Goal: Task Accomplishment & Management: Manage account settings

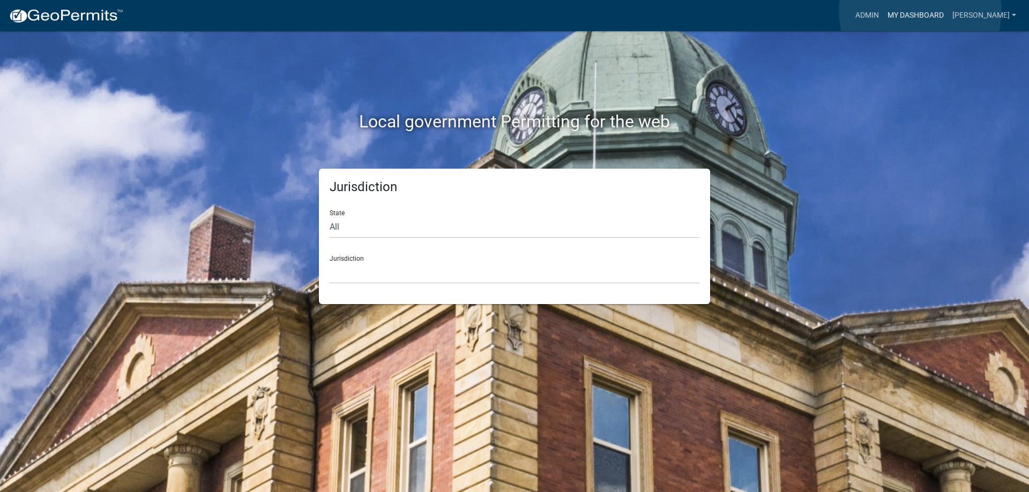
click at [920, 11] on link "My Dashboard" at bounding box center [915, 15] width 65 height 20
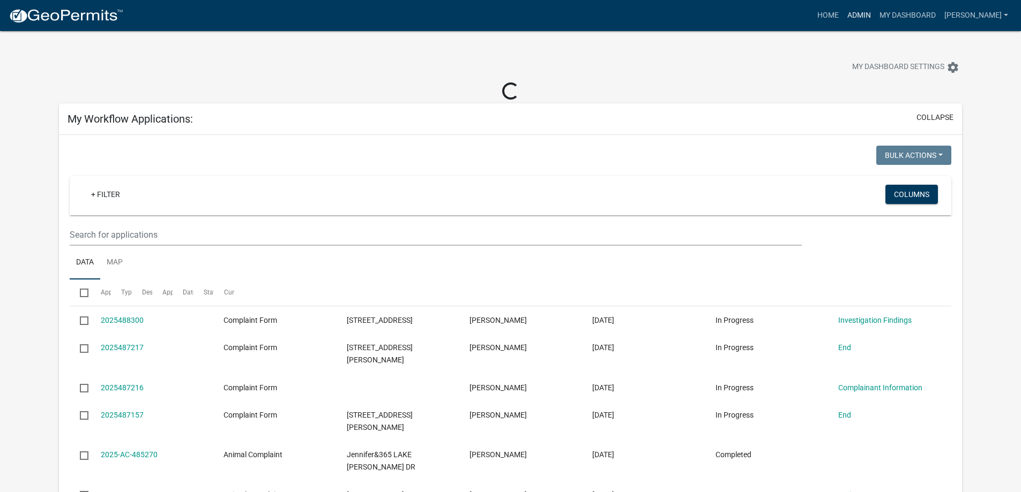
click at [873, 12] on link "Admin" at bounding box center [859, 15] width 32 height 20
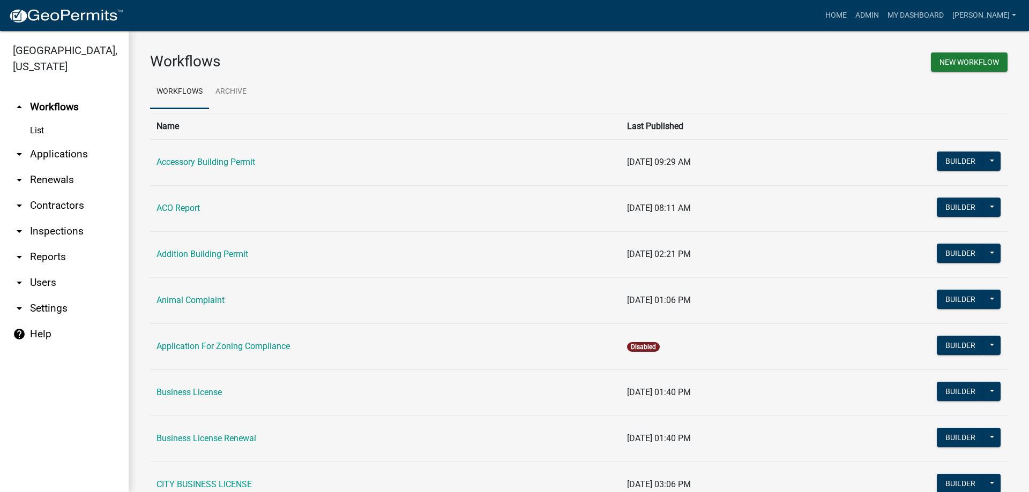
click at [66, 146] on link "arrow_drop_down Applications" at bounding box center [64, 154] width 129 height 26
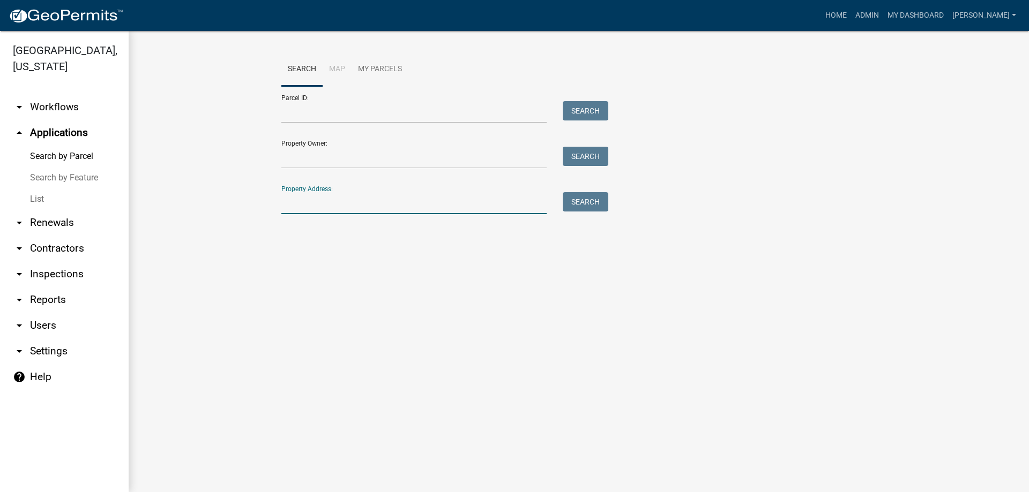
click at [348, 208] on input "Property Address:" at bounding box center [413, 203] width 265 height 22
click at [597, 198] on button "Search" at bounding box center [586, 201] width 46 height 19
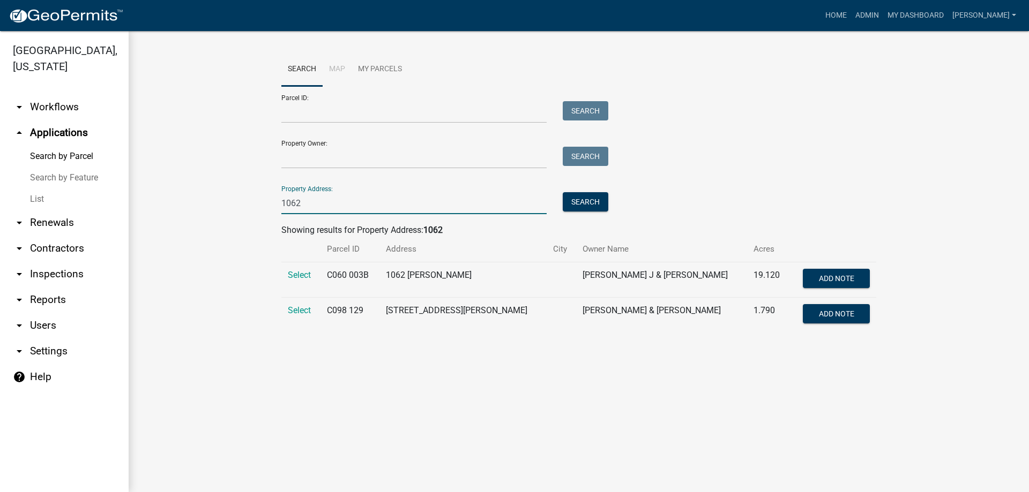
click at [349, 212] on input "1062" at bounding box center [413, 203] width 265 height 22
type input "1062 [PERSON_NAME] point"
click at [590, 205] on button "Search" at bounding box center [586, 201] width 46 height 19
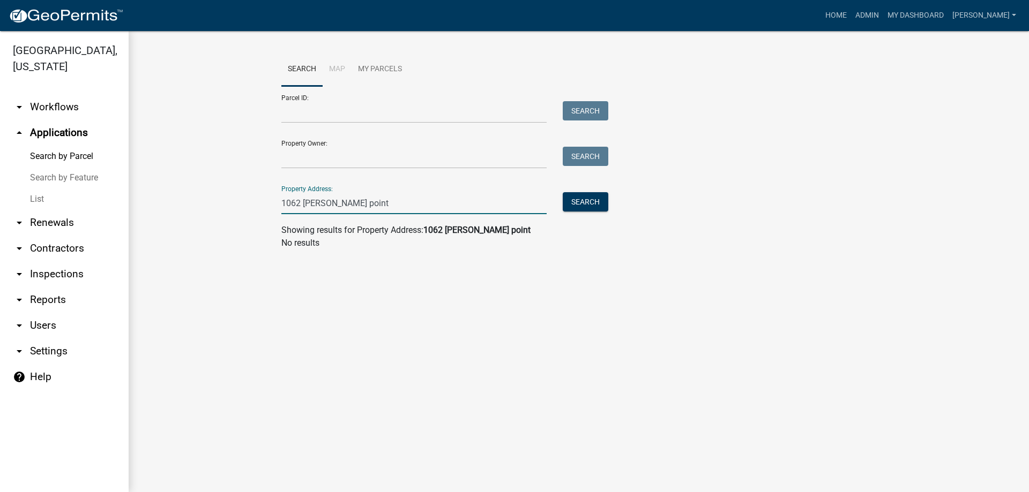
drag, startPoint x: 353, startPoint y: 205, endPoint x: 243, endPoint y: 192, distance: 110.5
click at [243, 192] on wm-workflow-application-search-view "Search Map My Parcels Parcel ID: Search Property Owner: Search Property Address…" at bounding box center [578, 156] width 857 height 206
click at [338, 155] on input "Property Owner:" at bounding box center [413, 158] width 265 height 22
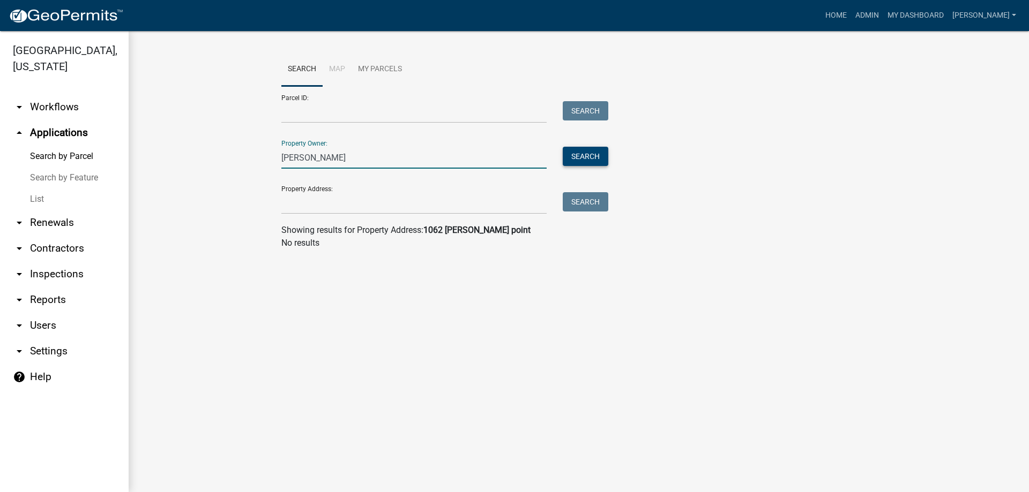
type input "[PERSON_NAME]"
click at [579, 162] on button "Search" at bounding box center [586, 156] width 46 height 19
click at [33, 198] on link "List" at bounding box center [64, 199] width 129 height 21
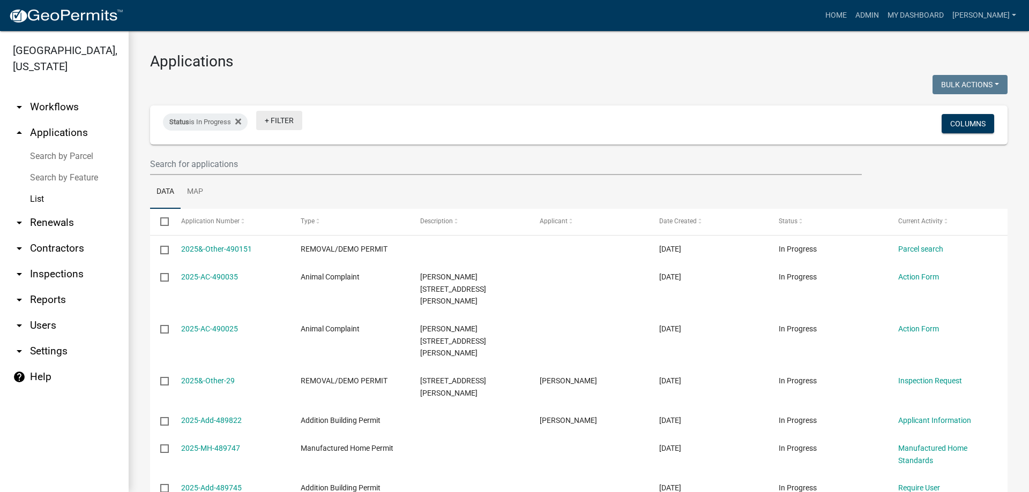
click at [276, 122] on link "+ Filter" at bounding box center [279, 120] width 46 height 19
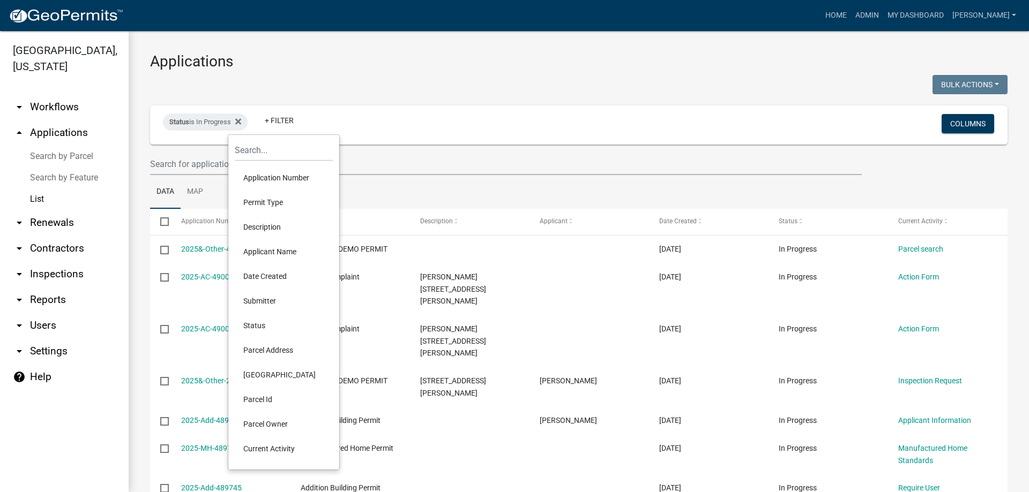
click at [287, 206] on li "Permit Type" at bounding box center [284, 202] width 98 height 25
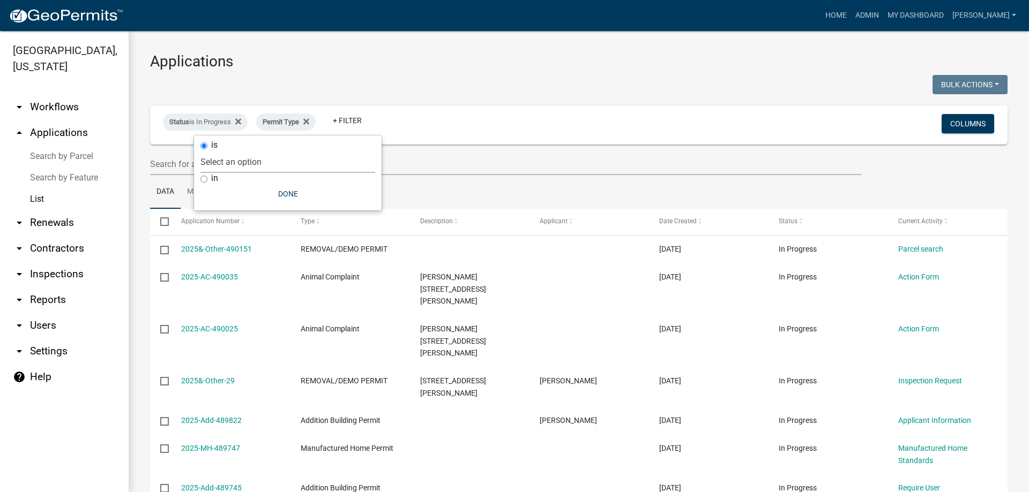
click at [291, 169] on select "Select an option Accessory Building Permit ACO Report Addition Building Permit …" at bounding box center [287, 162] width 175 height 22
select select "e04db0a7-8e7a-467b-b107-35b2294511b4"
click at [248, 151] on select "Select an option Accessory Building Permit ACO Report Addition Building Permit …" at bounding box center [287, 162] width 175 height 22
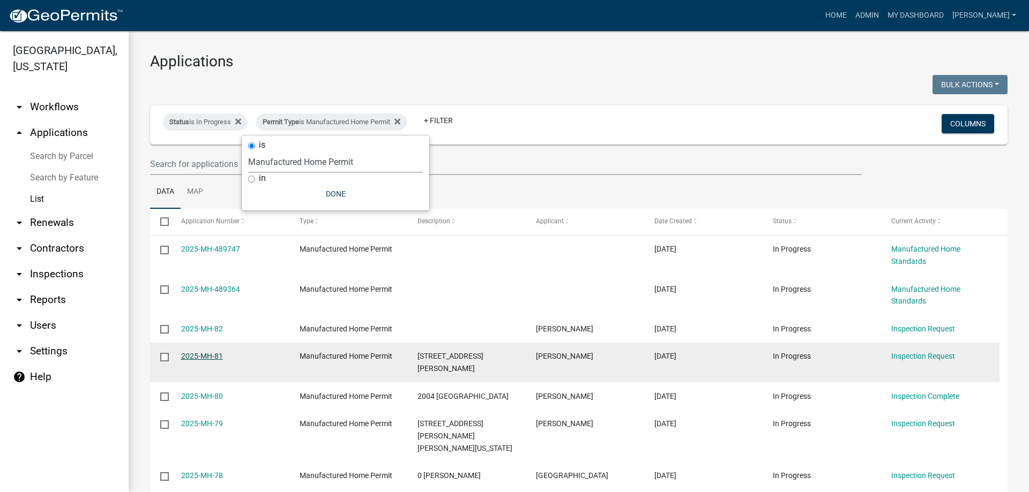
click at [196, 356] on link "2025-MH-81" at bounding box center [202, 356] width 42 height 9
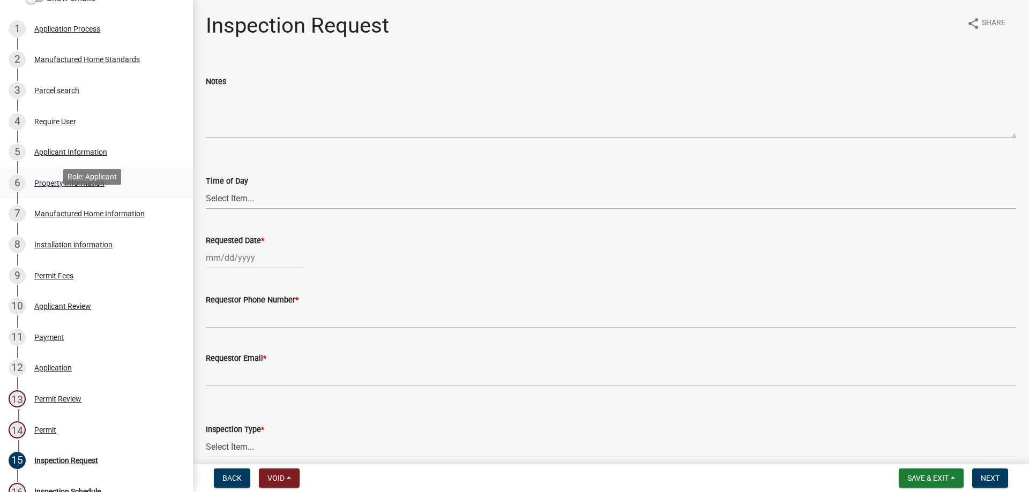
scroll to position [372, 0]
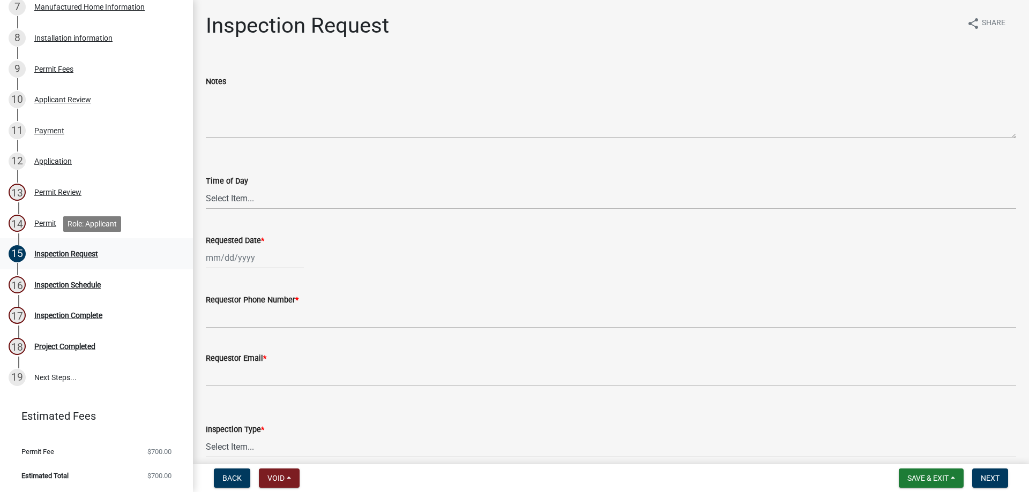
click at [77, 250] on div "Inspection Request" at bounding box center [66, 254] width 64 height 8
click at [77, 254] on div "Inspection Request" at bounding box center [66, 254] width 64 height 8
click at [265, 200] on select "Select Item... AM PM" at bounding box center [611, 199] width 810 height 22
click at [206, 188] on select "Select Item... AM PM" at bounding box center [611, 199] width 810 height 22
select select "875a3a71-821c-4932-8f00-7658fd3ebb60"
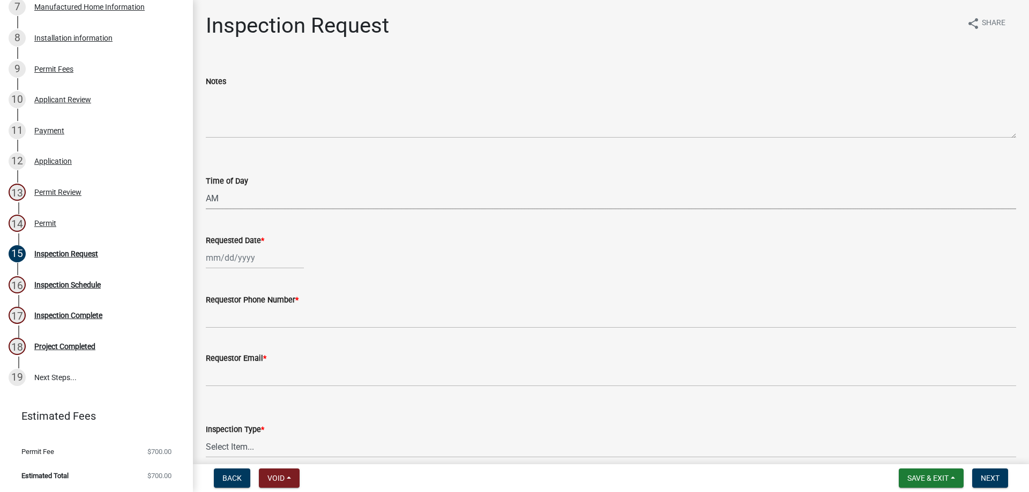
select select "10"
select select "2025"
click at [264, 263] on div "[PERSON_NAME] Feb Mar Apr [PERSON_NAME][DATE] Oct Nov [DATE] 1526 1527 1528 152…" at bounding box center [255, 258] width 98 height 22
click at [269, 329] on div "9" at bounding box center [267, 332] width 17 height 17
type input "[DATE]"
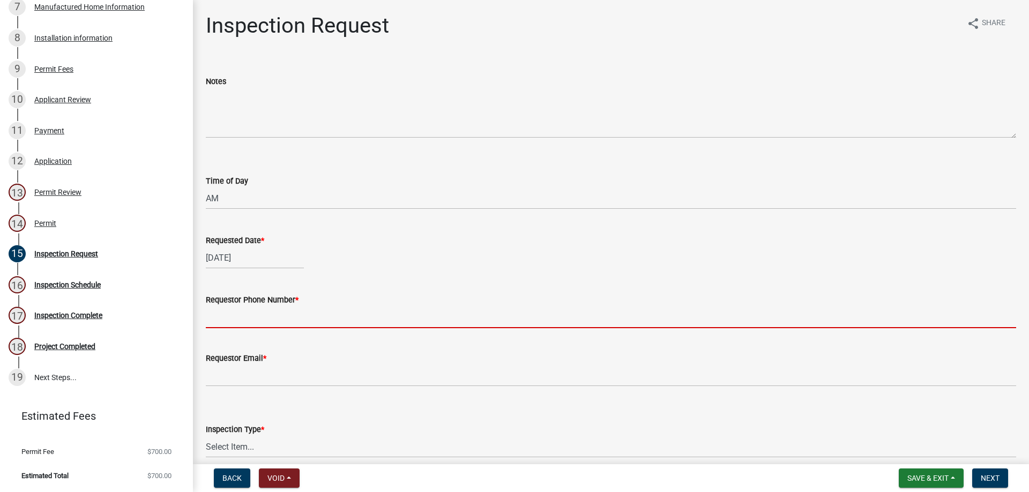
click at [273, 318] on input "Requestor Phone Number *" at bounding box center [611, 317] width 810 height 22
type input "4788363199"
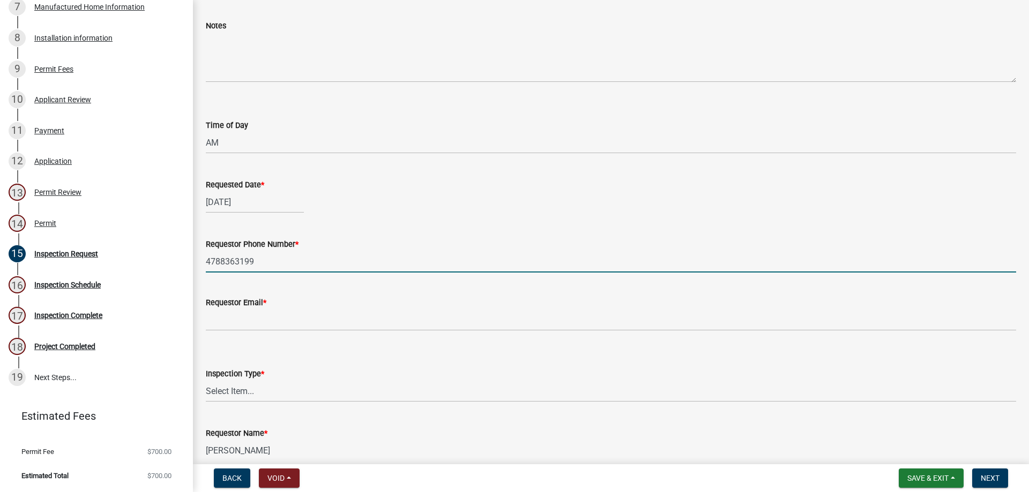
scroll to position [107, 0]
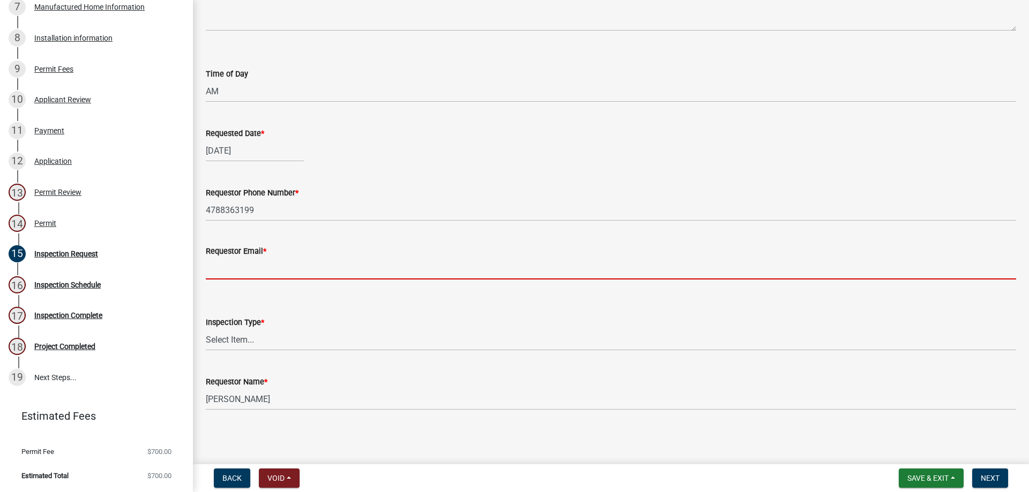
click at [265, 267] on input "Requestor Email *" at bounding box center [611, 269] width 810 height 22
type input "[PERSON_NAME][EMAIL_ADDRESS][DOMAIN_NAME]"
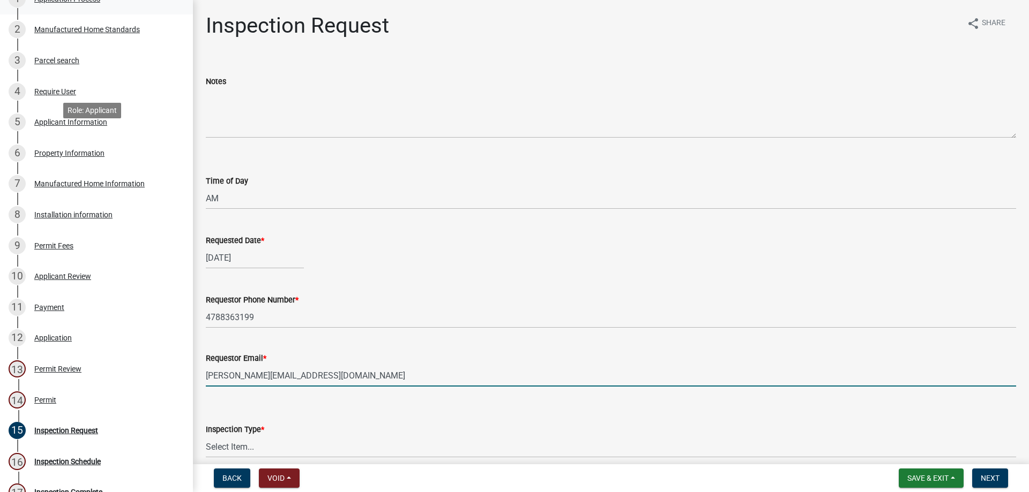
scroll to position [0, 0]
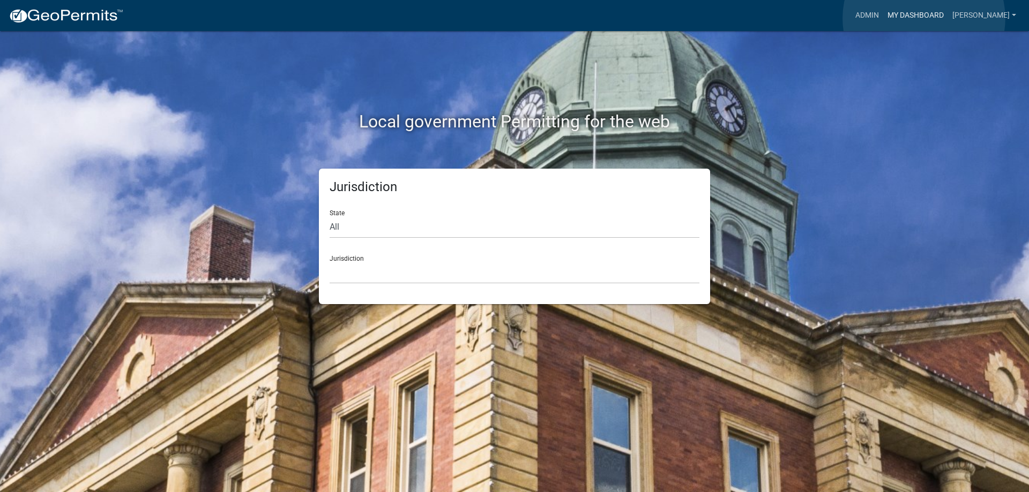
click at [924, 18] on link "My Dashboard" at bounding box center [915, 15] width 65 height 20
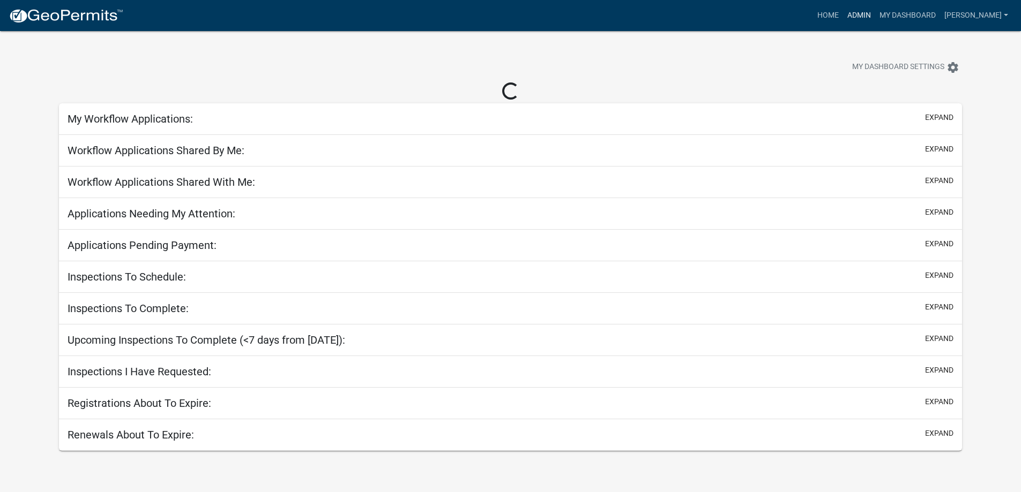
click at [871, 17] on link "Admin" at bounding box center [859, 15] width 32 height 20
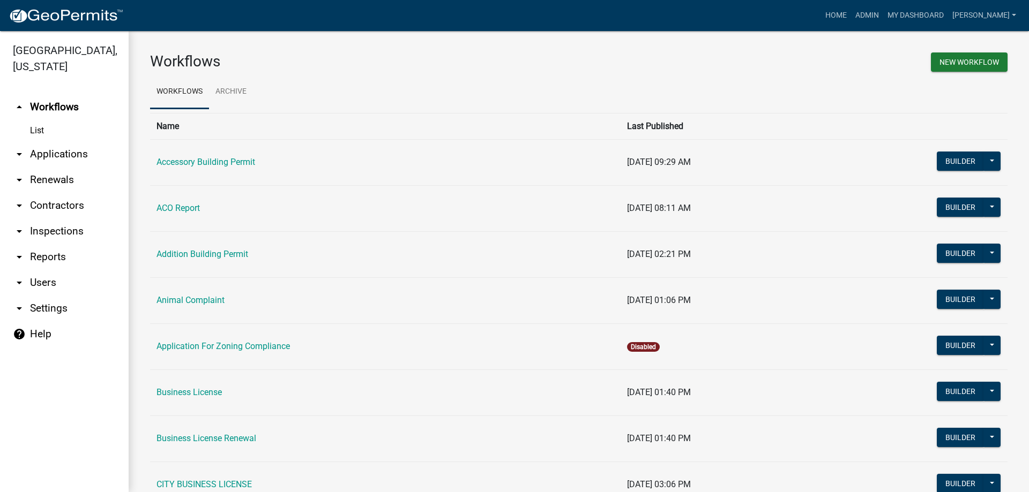
click at [61, 232] on link "arrow_drop_down Inspections" at bounding box center [64, 232] width 129 height 26
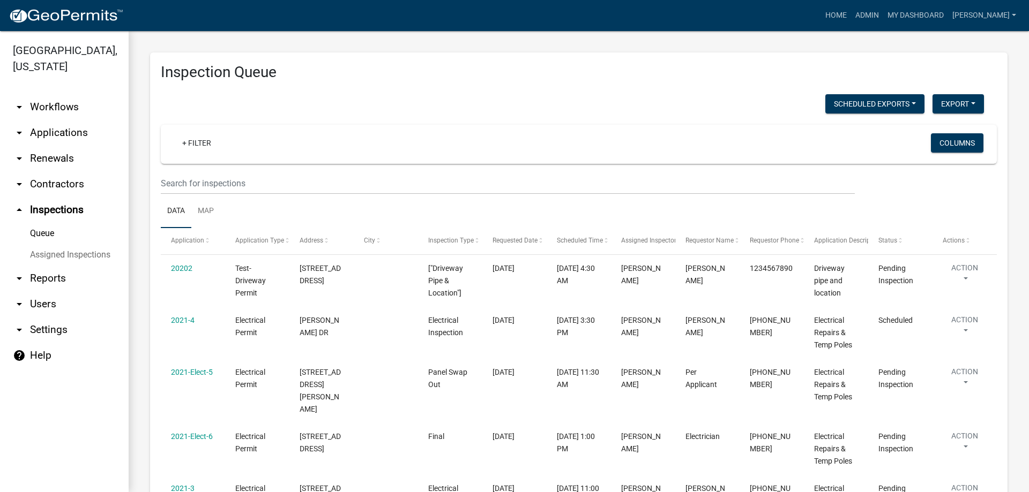
click at [104, 257] on link "Assigned Inspections" at bounding box center [64, 254] width 129 height 21
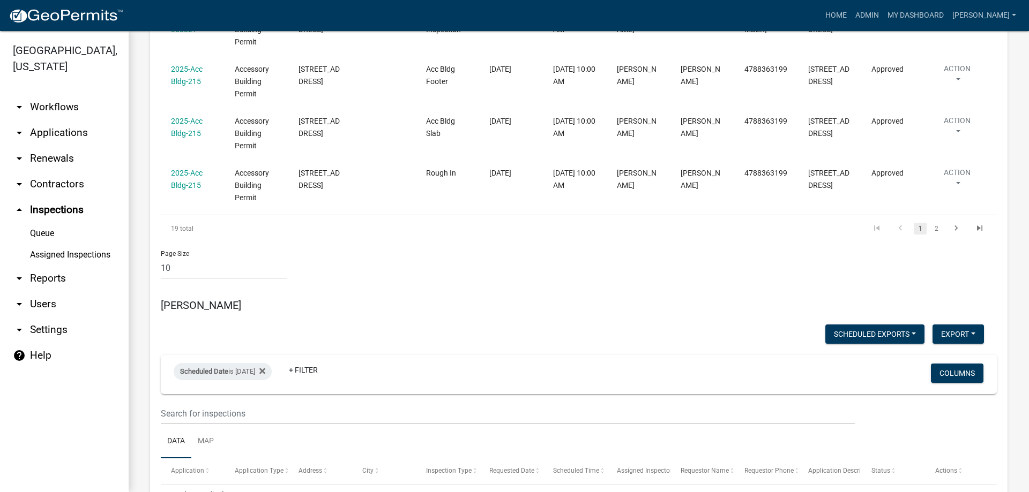
scroll to position [1554, 0]
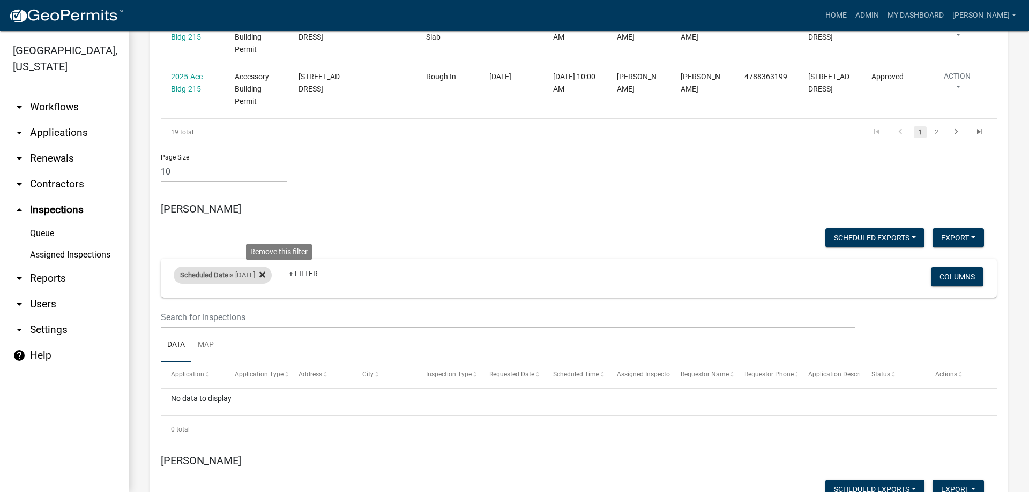
click at [265, 271] on icon at bounding box center [262, 275] width 6 height 9
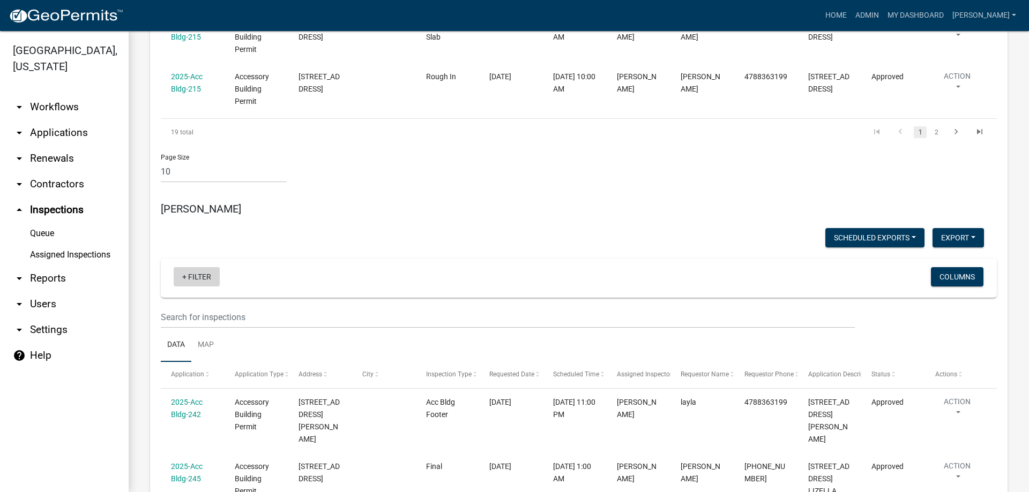
click at [200, 267] on link "+ Filter" at bounding box center [197, 276] width 46 height 19
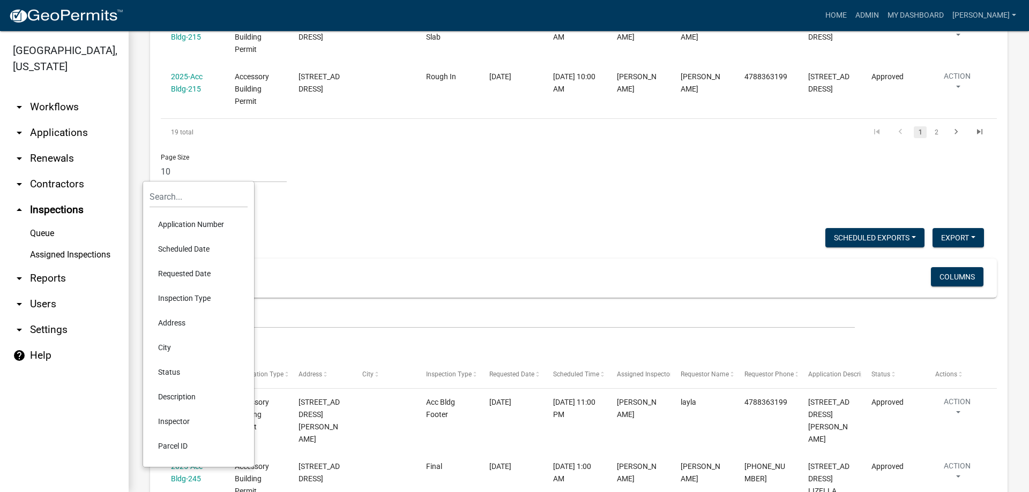
click at [198, 244] on li "Scheduled Date" at bounding box center [198, 249] width 98 height 25
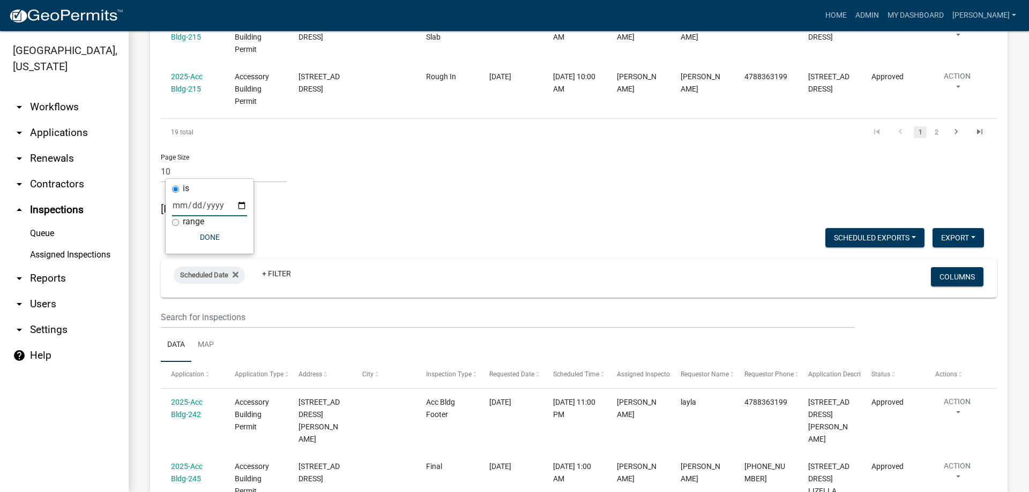
click at [243, 208] on input "date" at bounding box center [209, 205] width 75 height 22
type input "2025-10-09"
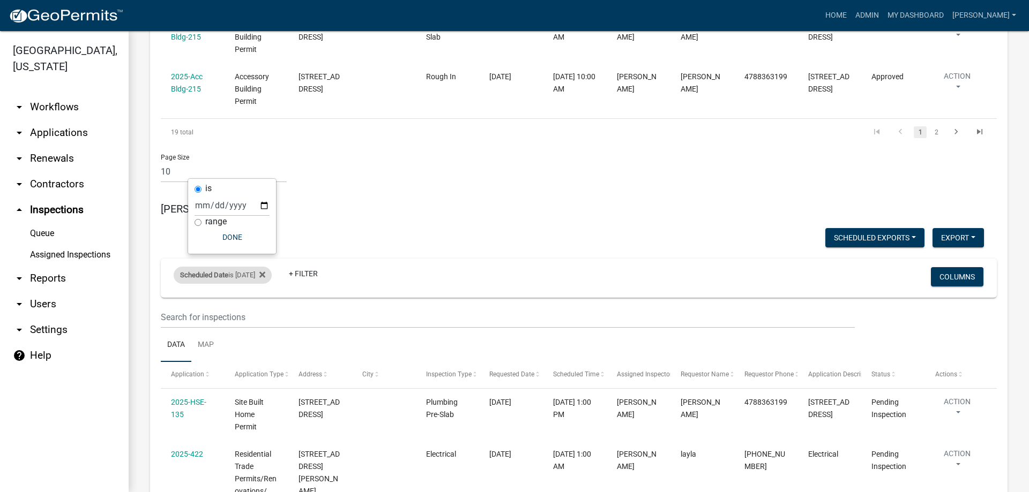
click at [272, 267] on div "Scheduled Date is 10/09/2025" at bounding box center [223, 275] width 98 height 17
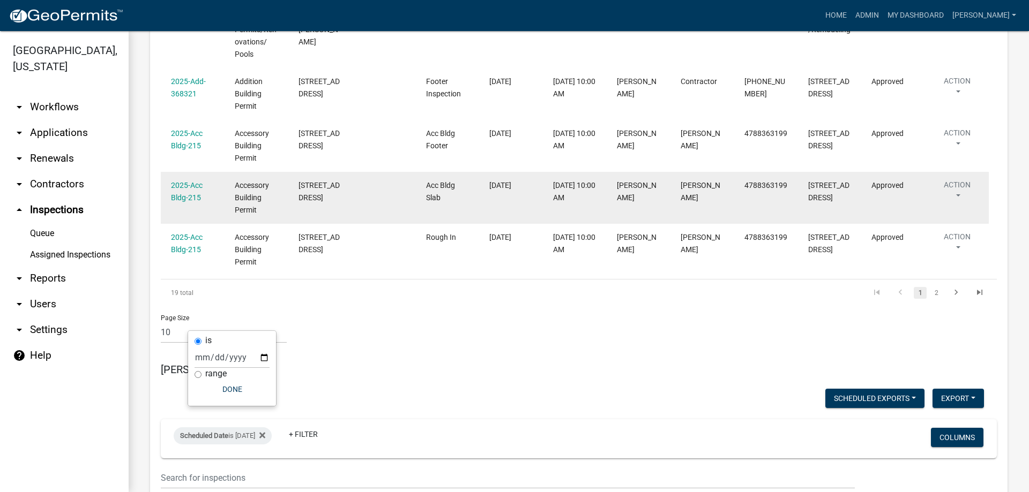
scroll to position [1607, 0]
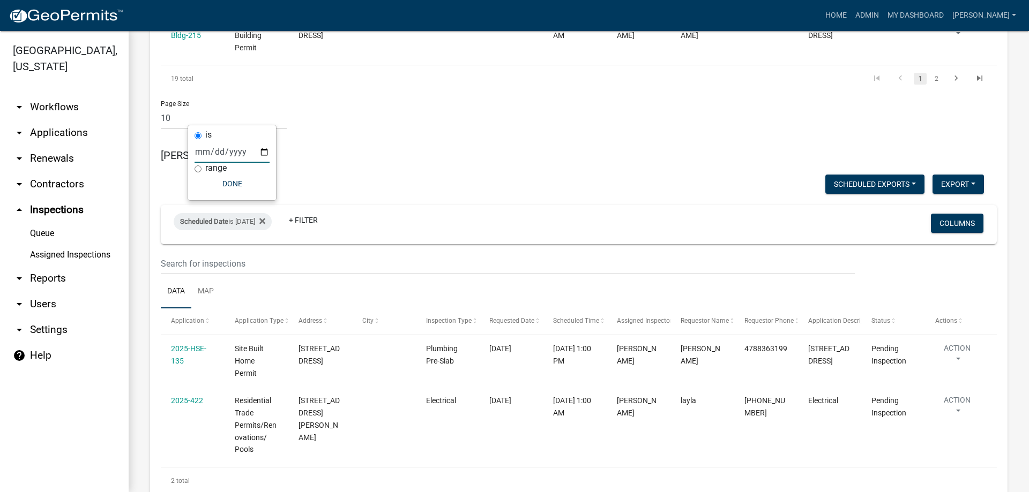
click at [263, 151] on input "2025-10-09" at bounding box center [231, 152] width 75 height 22
type input "2025-10-10"
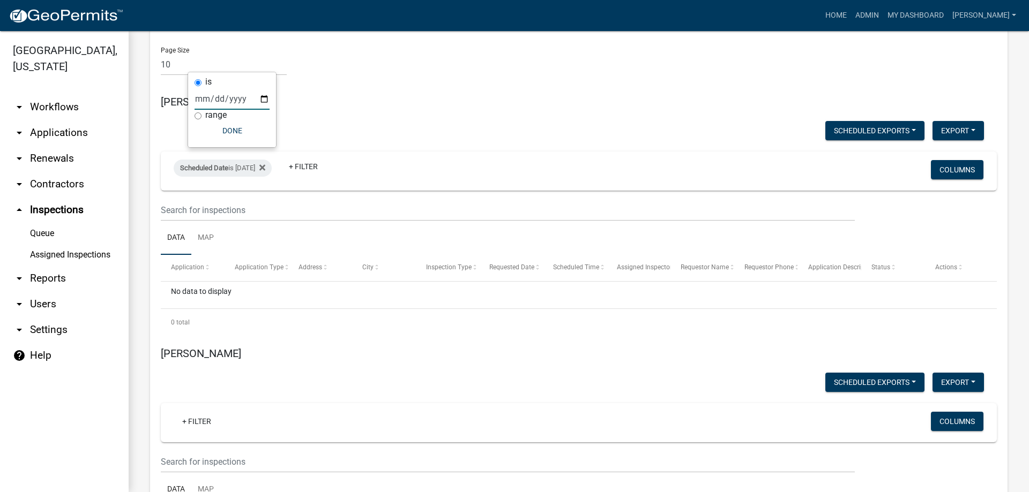
scroll to position [1554, 0]
